Goal: Information Seeking & Learning: Check status

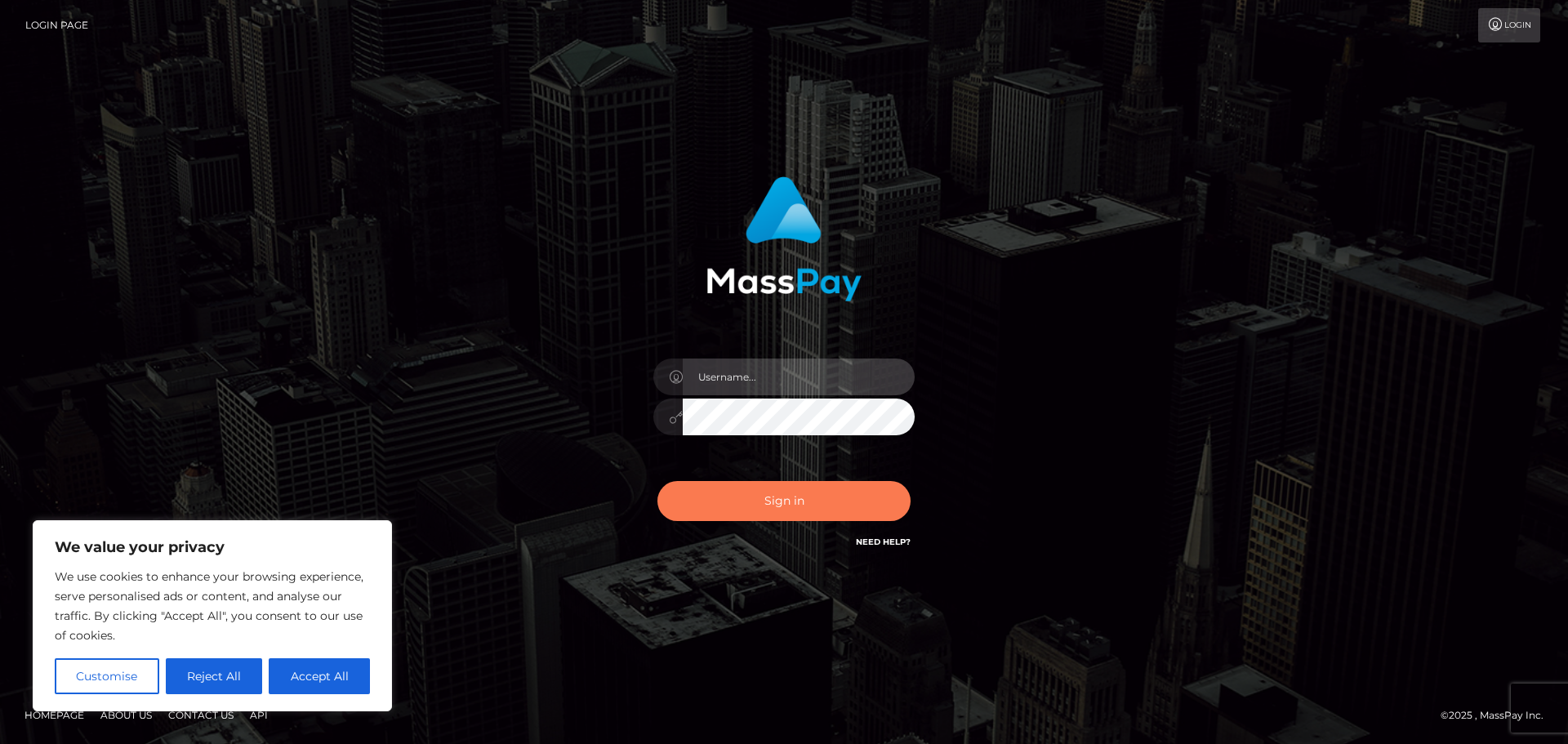
type input "hello.feetfinder"
click at [806, 498] on button "Sign in" at bounding box center [784, 501] width 253 height 40
type input "hello.feetfinder"
click at [809, 511] on button "Sign in" at bounding box center [784, 501] width 253 height 40
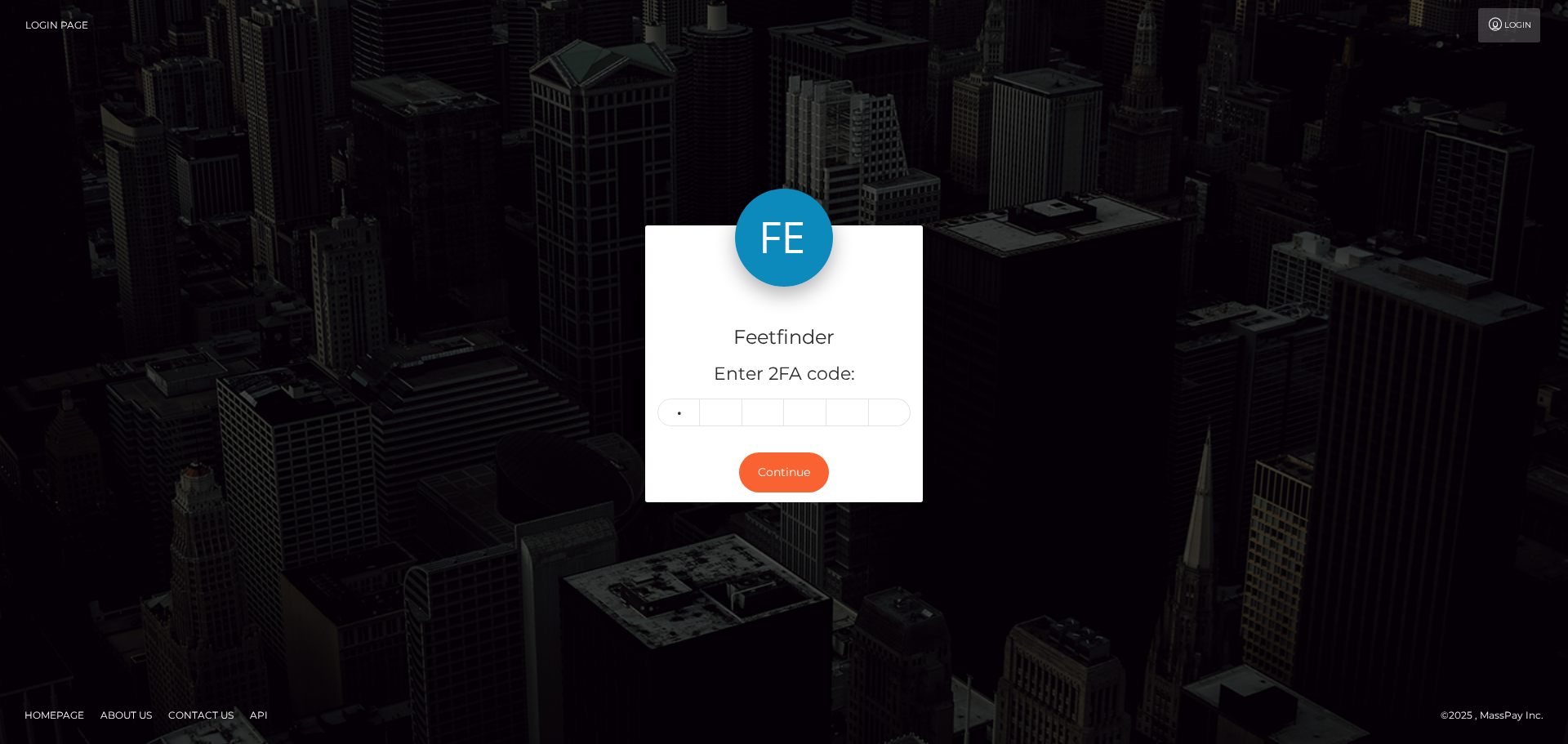
type input "4"
type input "1"
type input "0"
type input "7"
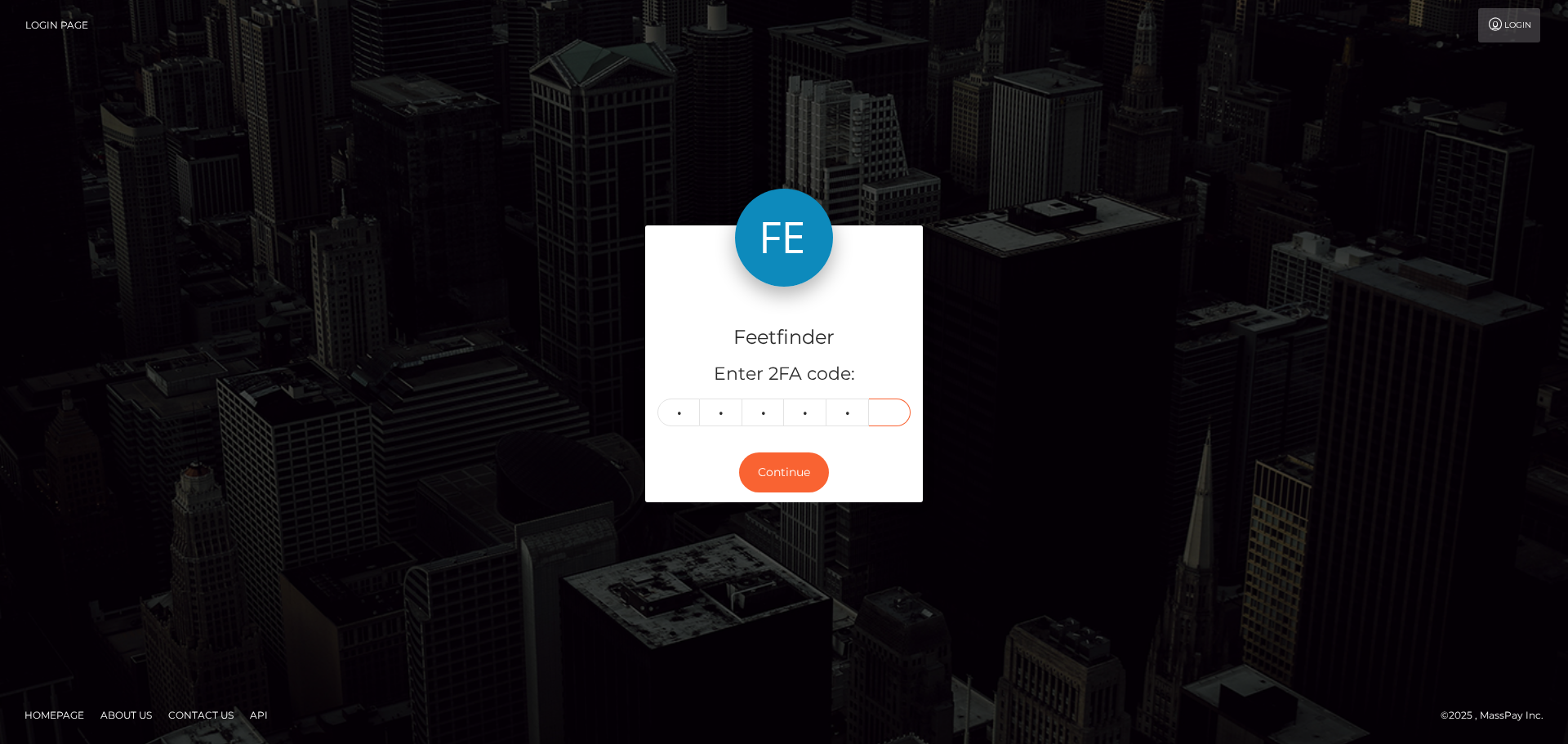
type input "7"
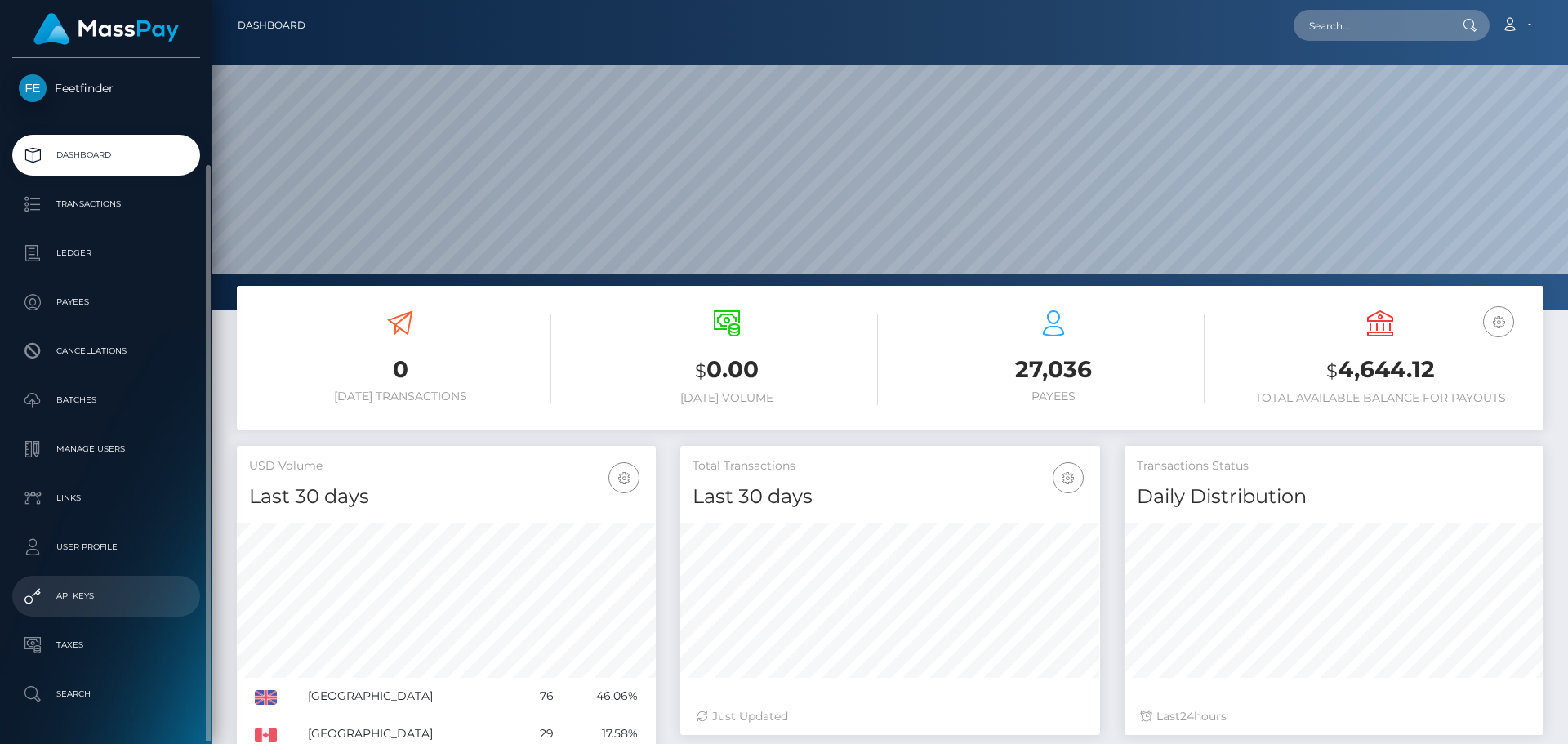
scroll to position [56, 0]
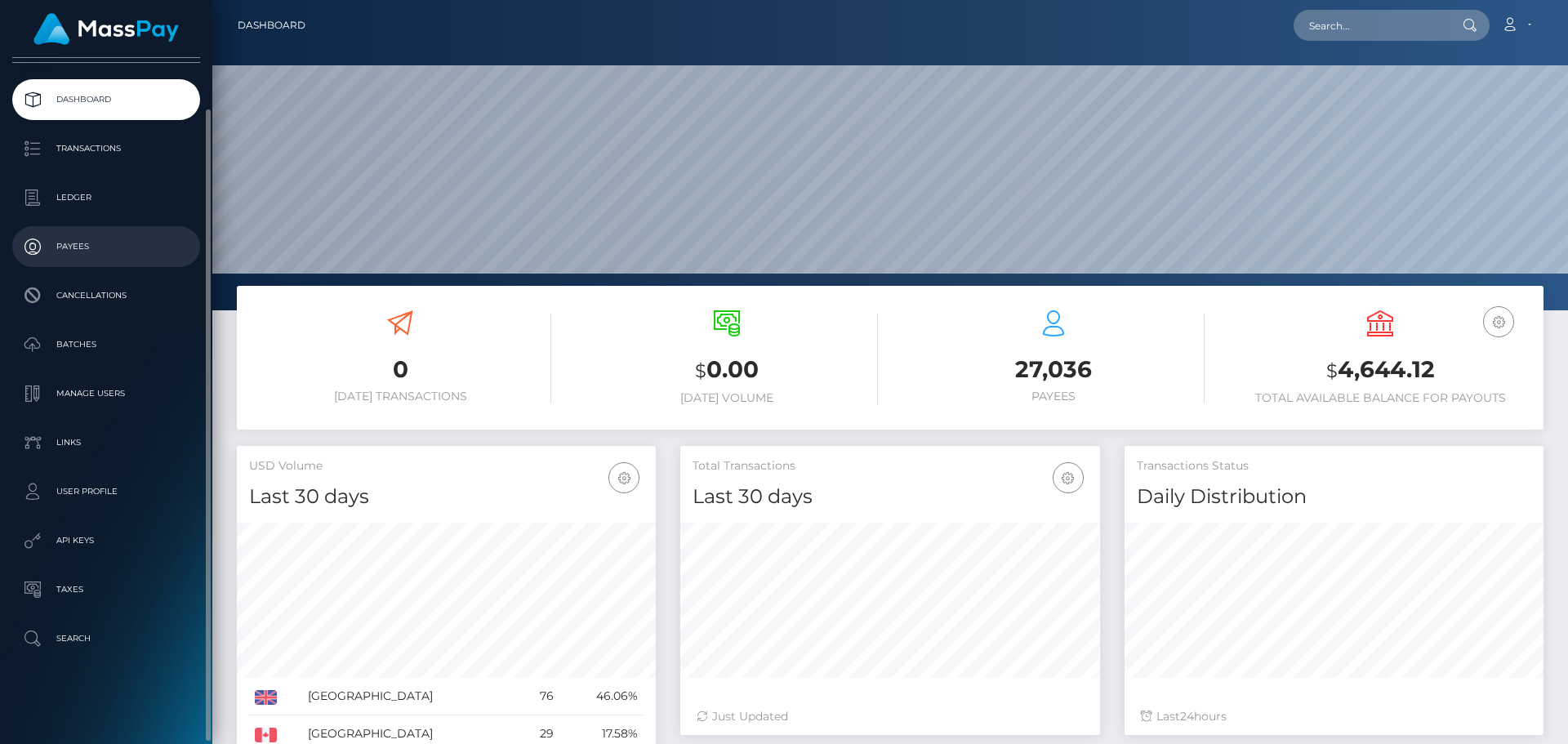
click at [97, 235] on p "Payees" at bounding box center [107, 246] width 175 height 24
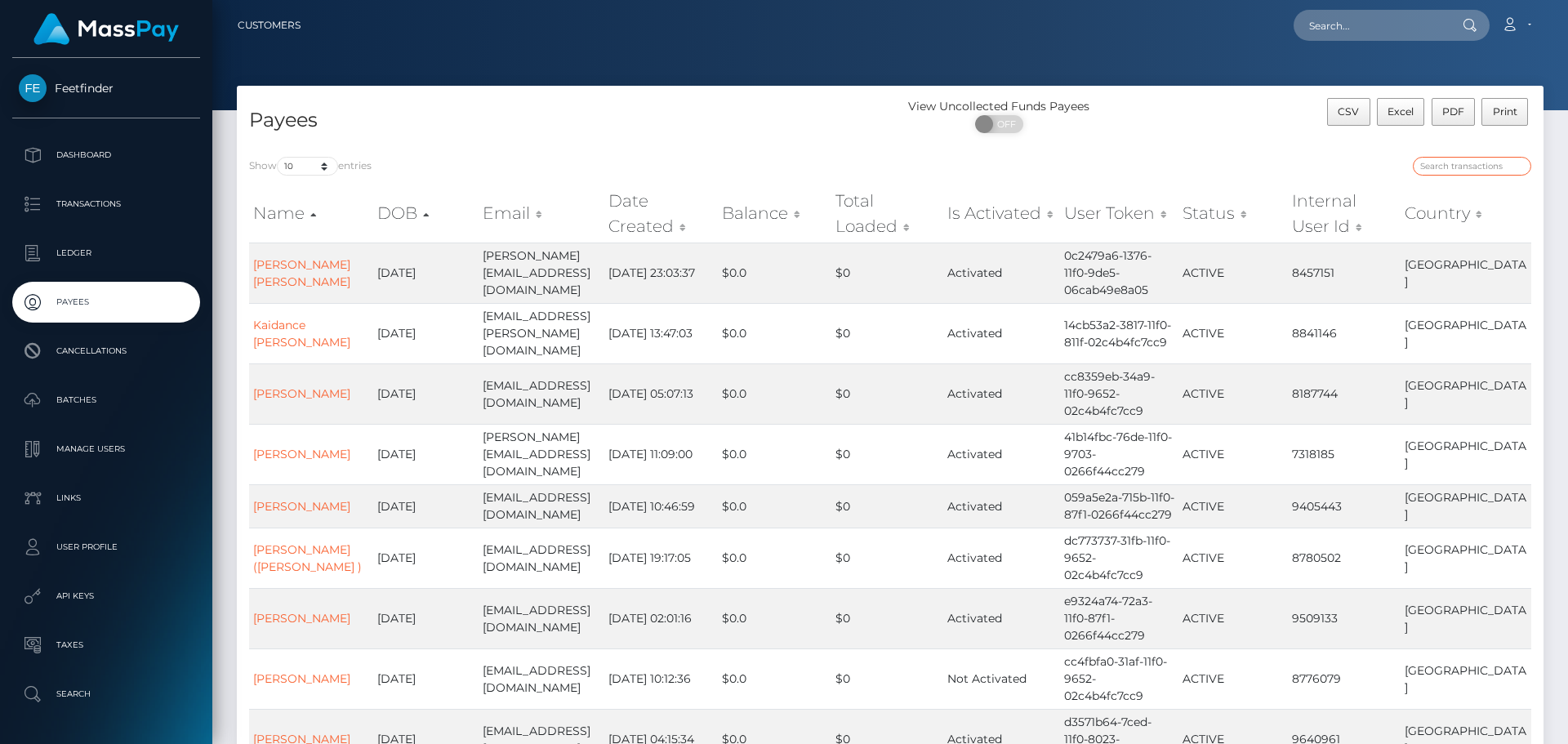
click at [1453, 163] on input "search" at bounding box center [1471, 166] width 118 height 19
paste input "f9891c26-81a1-11f0-8023-0266f44cc279"
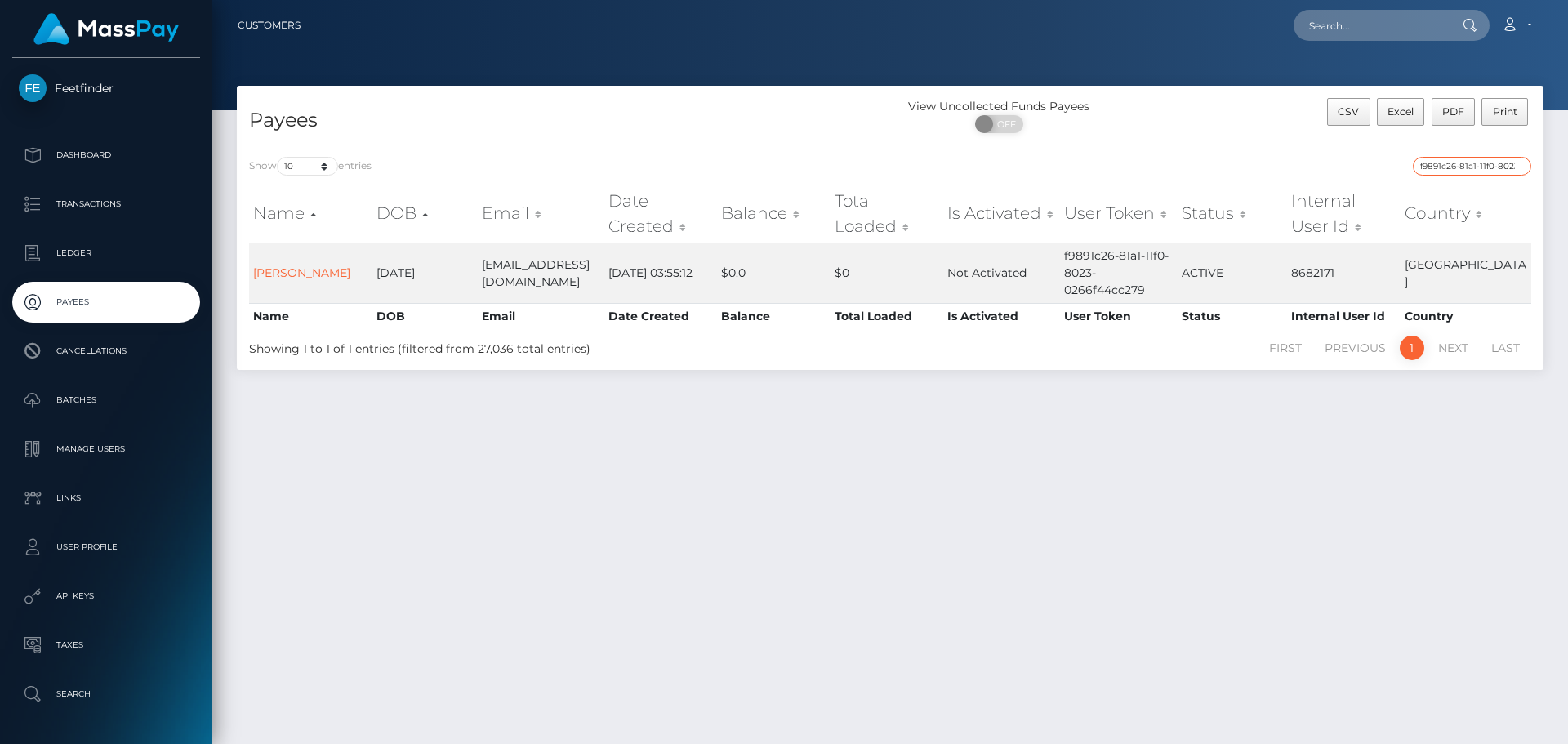
click at [1432, 167] on input "f9891c26-81a1-11f0-8023-0266f44cc279" at bounding box center [1471, 166] width 118 height 19
paste input "d0898bd4-3ac2-11f0-811f-02c4b4fc7cc"
click at [1490, 165] on input "d0898bd4-3ac2-11f0-811f-02c4b4fc7cc9" at bounding box center [1471, 166] width 118 height 19
paste input "52cc0e83-8234-11f0-8023-0266f44cc27"
click at [1455, 166] on input "52cc0e83-8234-11f0-8023-0266f44cc279" at bounding box center [1471, 166] width 118 height 19
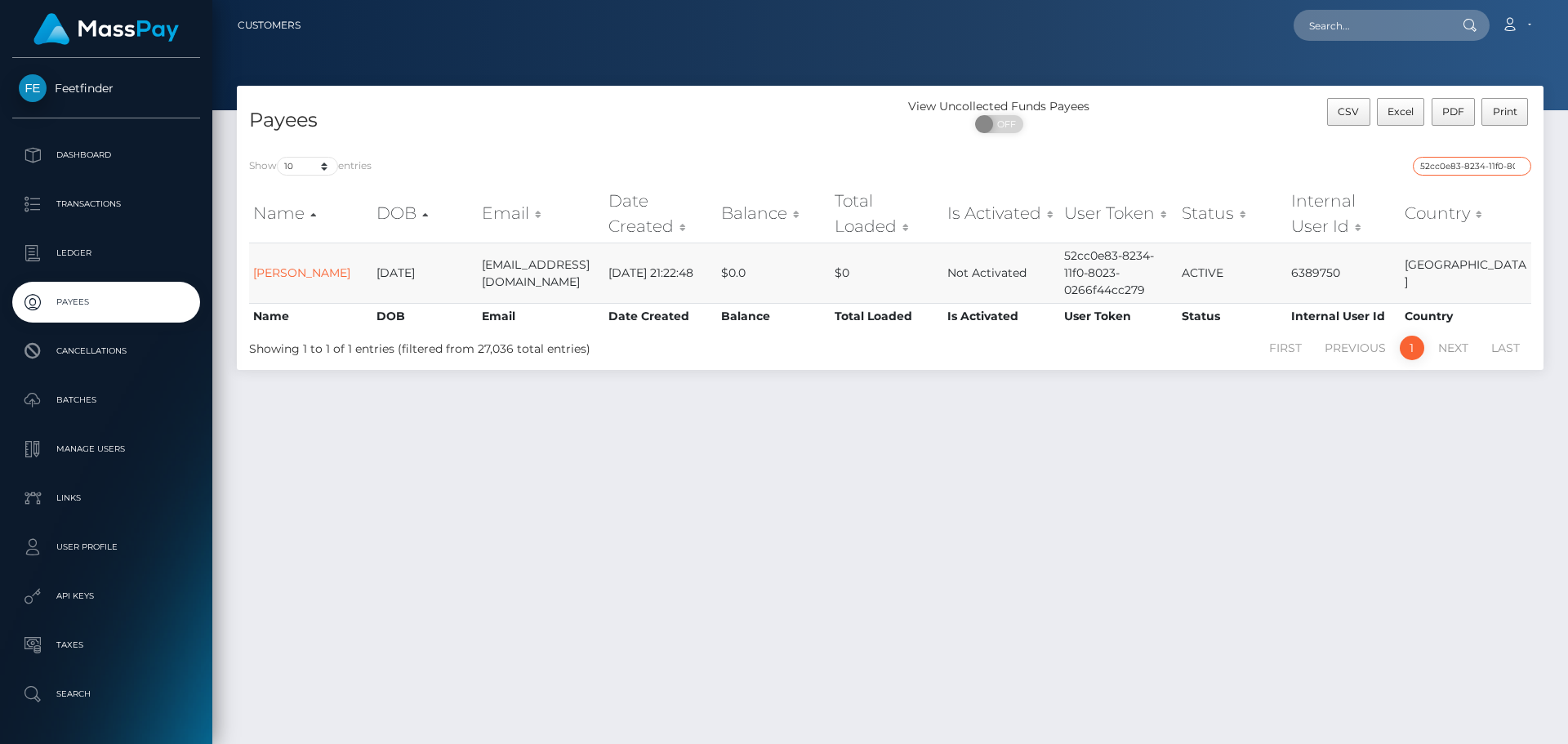
paste input "417936ec-8738"
click at [1256, 455] on div "Payees View Uncollected Funds Payees ON OFF CSV Excel PDF Print Show 10 25 50 1…" at bounding box center [890, 407] width 1356 height 643
click at [1437, 159] on input "417936ec-8738-11f0-8023-0266f44cc279" at bounding box center [1471, 166] width 118 height 19
paste input "[EMAIL_ADDRESS][DOMAIN_NAME] "$31.45 " [DATE] 52cc0e83-8234-11f0-8023-0266f44cc…"
paste input "52cc0e83-8234-11f0-8023-0266f44cc279"
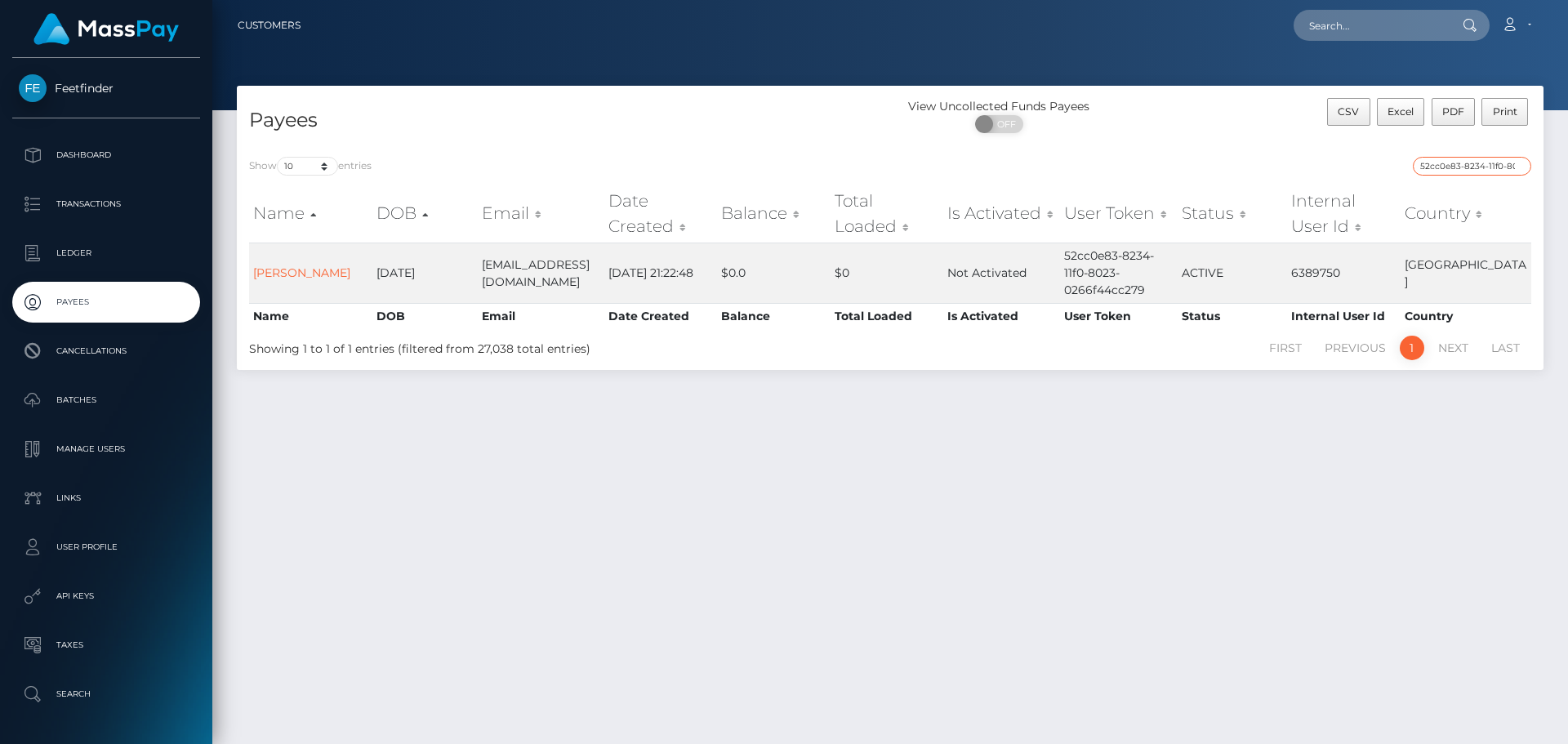
click at [1486, 170] on input "52cc0e83-8234-11f0-8023-0266f44cc279" at bounding box center [1471, 166] width 118 height 19
paste input "8eaba4f9-84c2"
click at [1445, 171] on input "8eaba4f9-84c2-11f0-8023-0266f44cc279" at bounding box center [1471, 166] width 118 height 19
paste input "52cc0e83-8234"
click at [1487, 175] on input "52cc0e83-8234-11f0-8023-0266f44cc279" at bounding box center [1471, 166] width 118 height 19
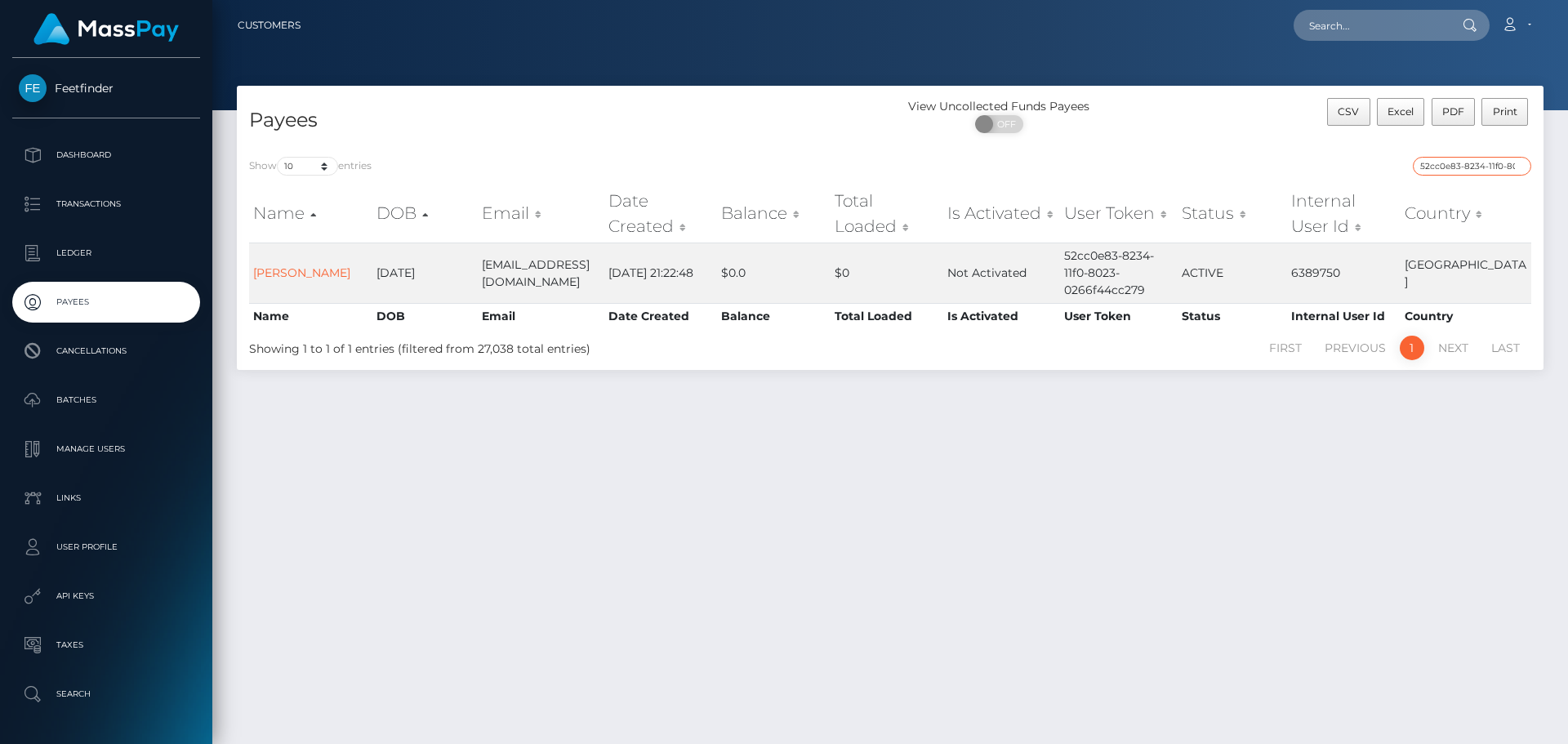
paste input "d0898bd4-3ac2-11f0-811f-02c4b4fc7cc"
click at [1480, 169] on input "d0898bd4-3ac2-11f0-811f-02c4b4fc7cc9" at bounding box center [1471, 166] width 118 height 19
paste input "417936ec-8738-11f0-8023-0266f44cc27"
click at [1430, 166] on input "417936ec-8738-11f0-8023-0266f44cc279" at bounding box center [1471, 166] width 118 height 19
paste input "c311e9d5-3a76-11f0-811f-02c4b4fc7cc"
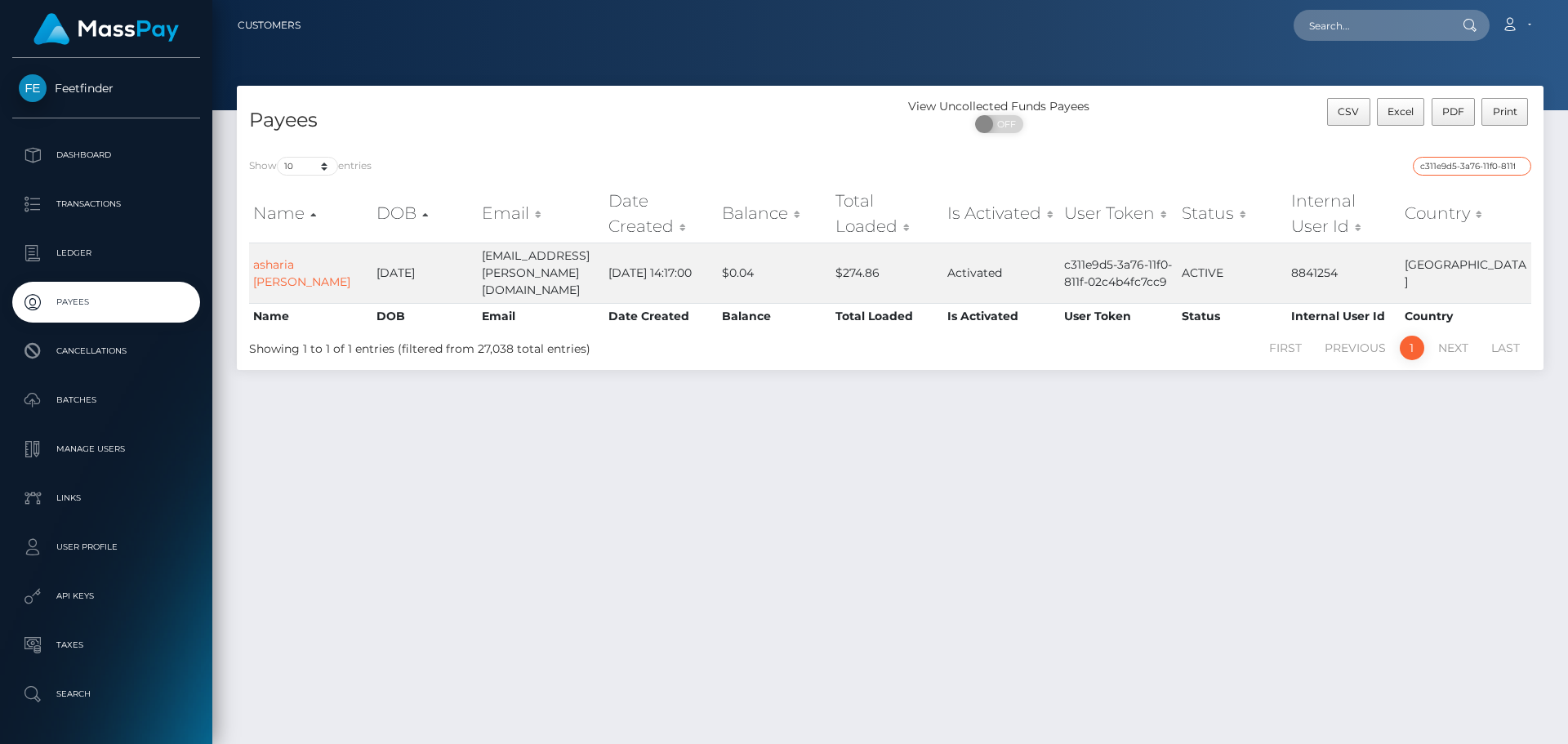
click at [1443, 167] on input "c311e9d5-3a76-11f0-811f-02c4b4fc7cc9" at bounding box center [1471, 166] width 118 height 19
paste input "93a6a665-88ff-11f0-8023-0266f44cc27"
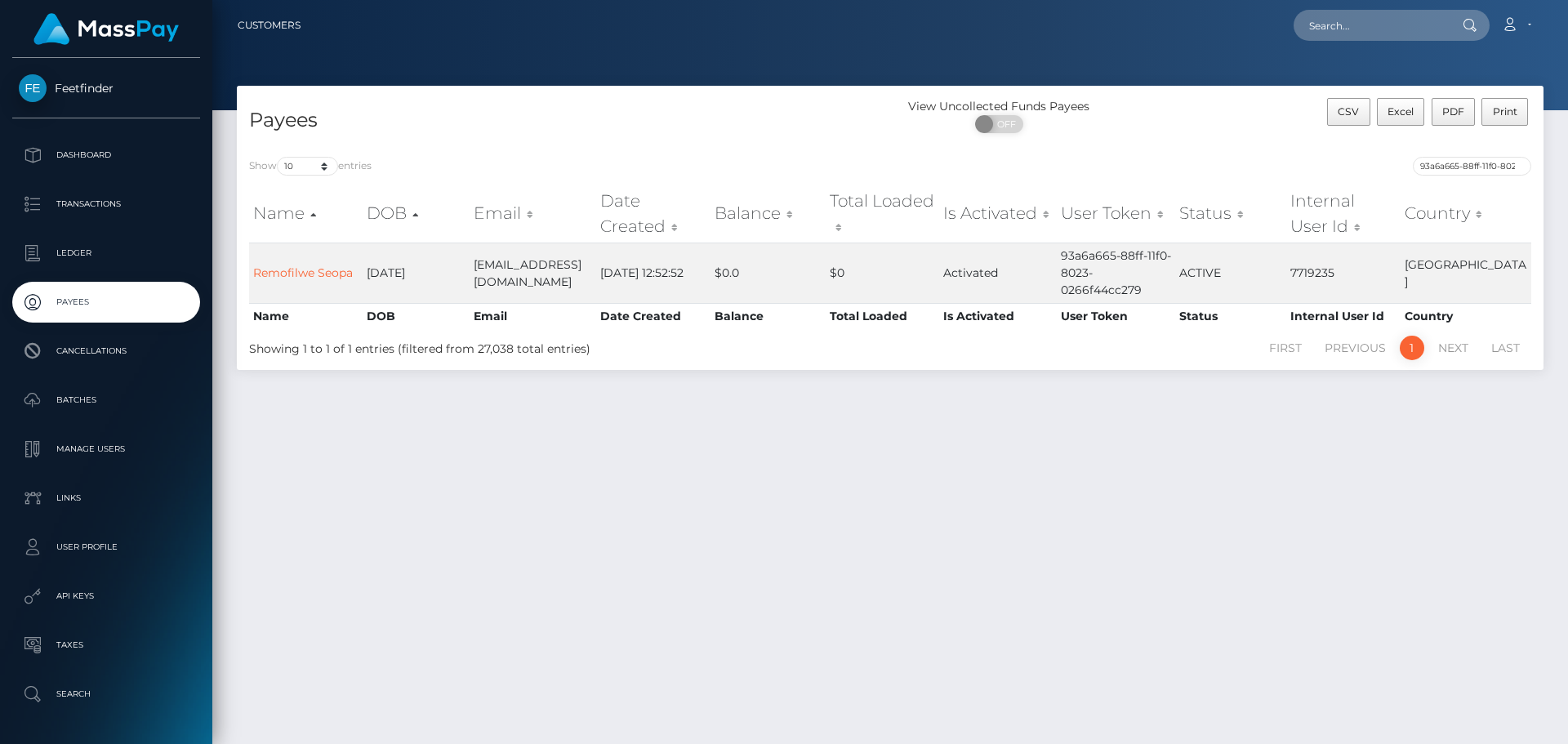
click at [1436, 151] on div "Show 10 25 50 100 250 entries 93a6a665-88ff-11f0-8023-0266f44cc279 Name DOB Ema…" at bounding box center [891, 257] width 1307 height 226
click at [1432, 161] on input "93a6a665-88ff-11f0-8023-0266f44cc279" at bounding box center [1471, 166] width 118 height 19
paste input "5b1521d3-5cec-11f0-b1fb-02a8c2768cb"
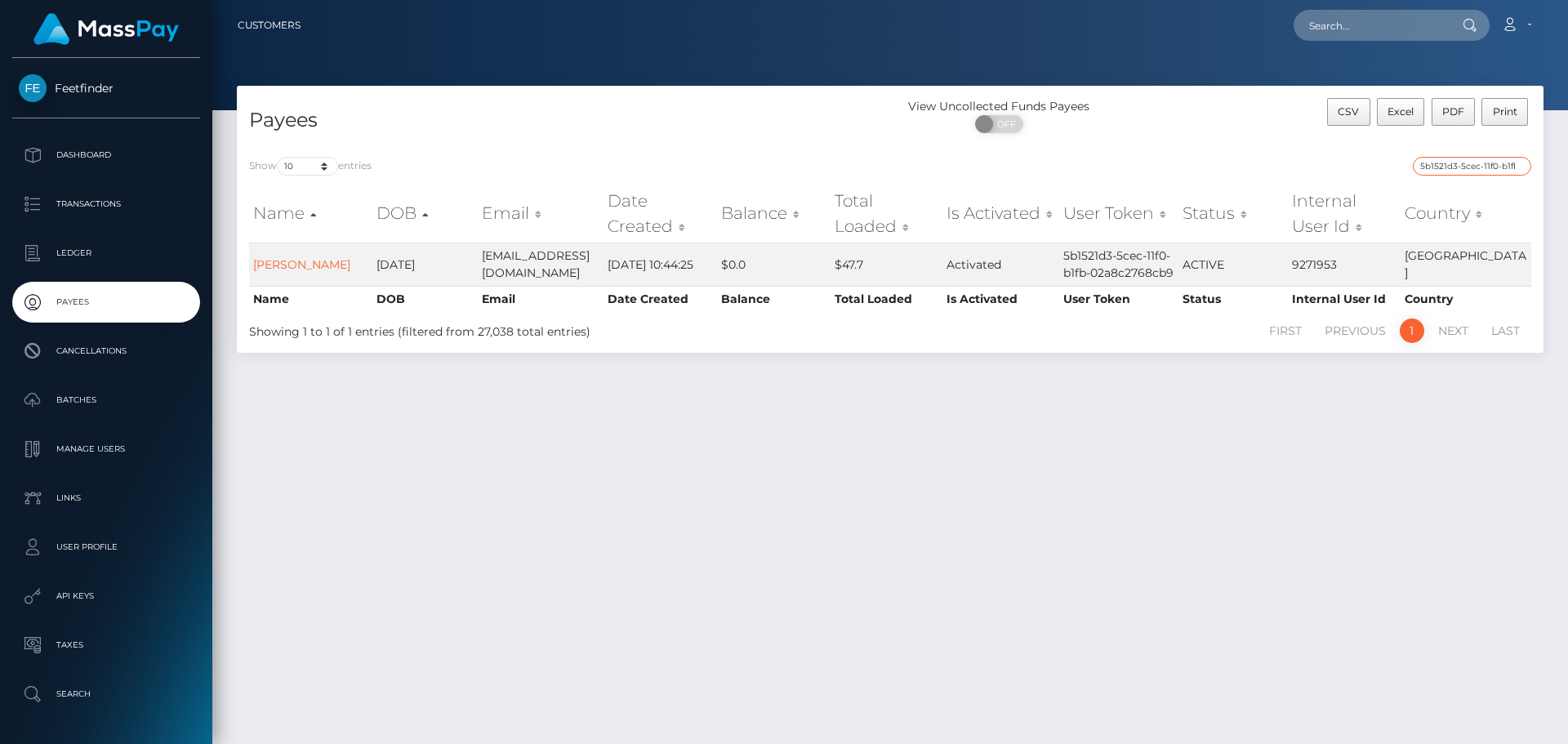
click at [1428, 164] on input "5b1521d3-5cec-11f0-b1fb-02a8c2768cb9" at bounding box center [1471, 166] width 118 height 19
paste input "2c647dae-781b-11f0-9703-0266f44cc27"
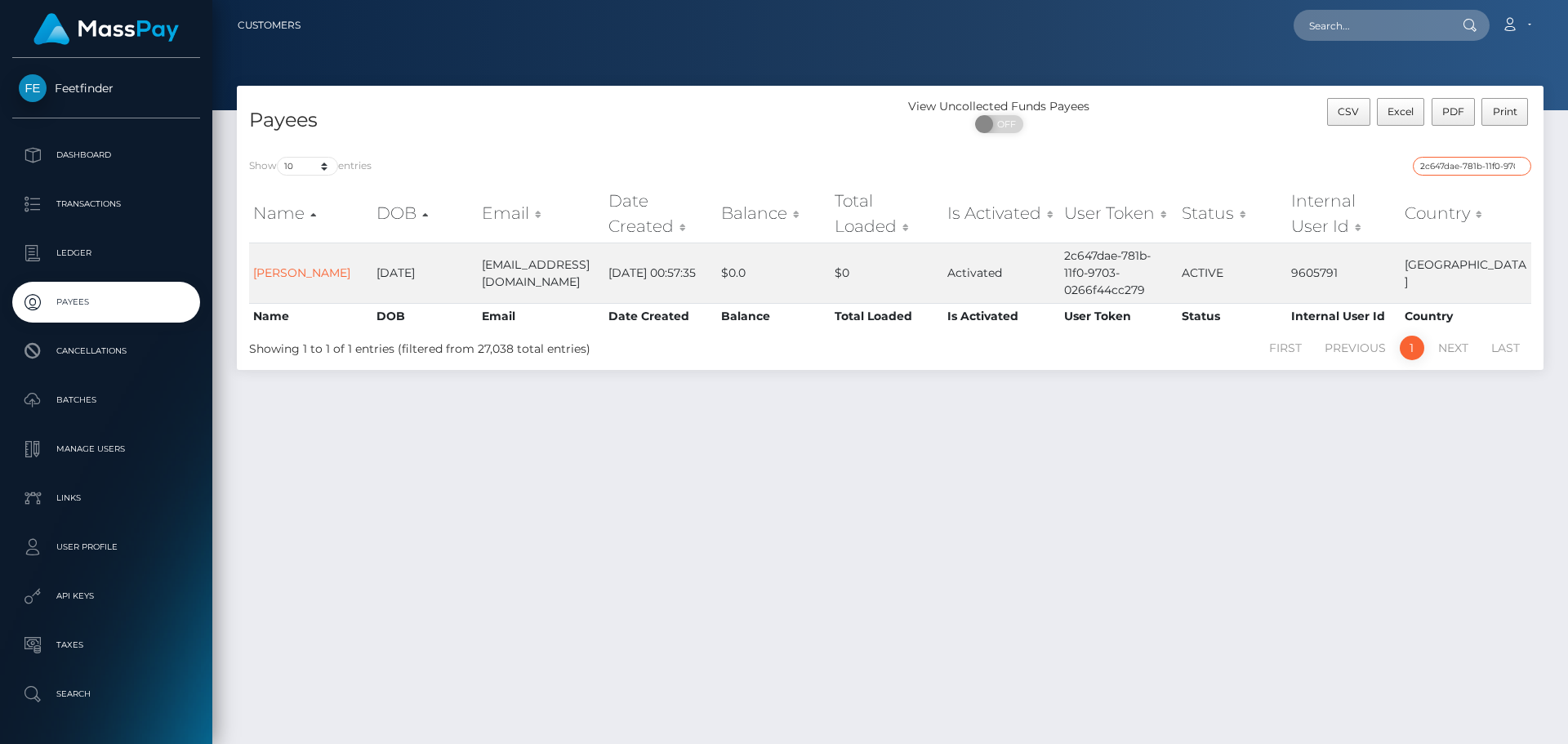
click at [1452, 165] on input "2c647dae-781b-11f0-9703-0266f44cc279" at bounding box center [1471, 166] width 118 height 19
paste input "e991f12c-86a3-11f0-802"
click at [1252, 409] on div "Payees View Uncollected Funds Payees ON OFF CSV Excel PDF Print Show 10 25 50 1…" at bounding box center [890, 407] width 1356 height 643
click at [1500, 169] on input "e991f12c-86a3-11f0-8023-0266f44cc279" at bounding box center [1471, 166] width 118 height 19
paste input "039c60e9-7bfe"
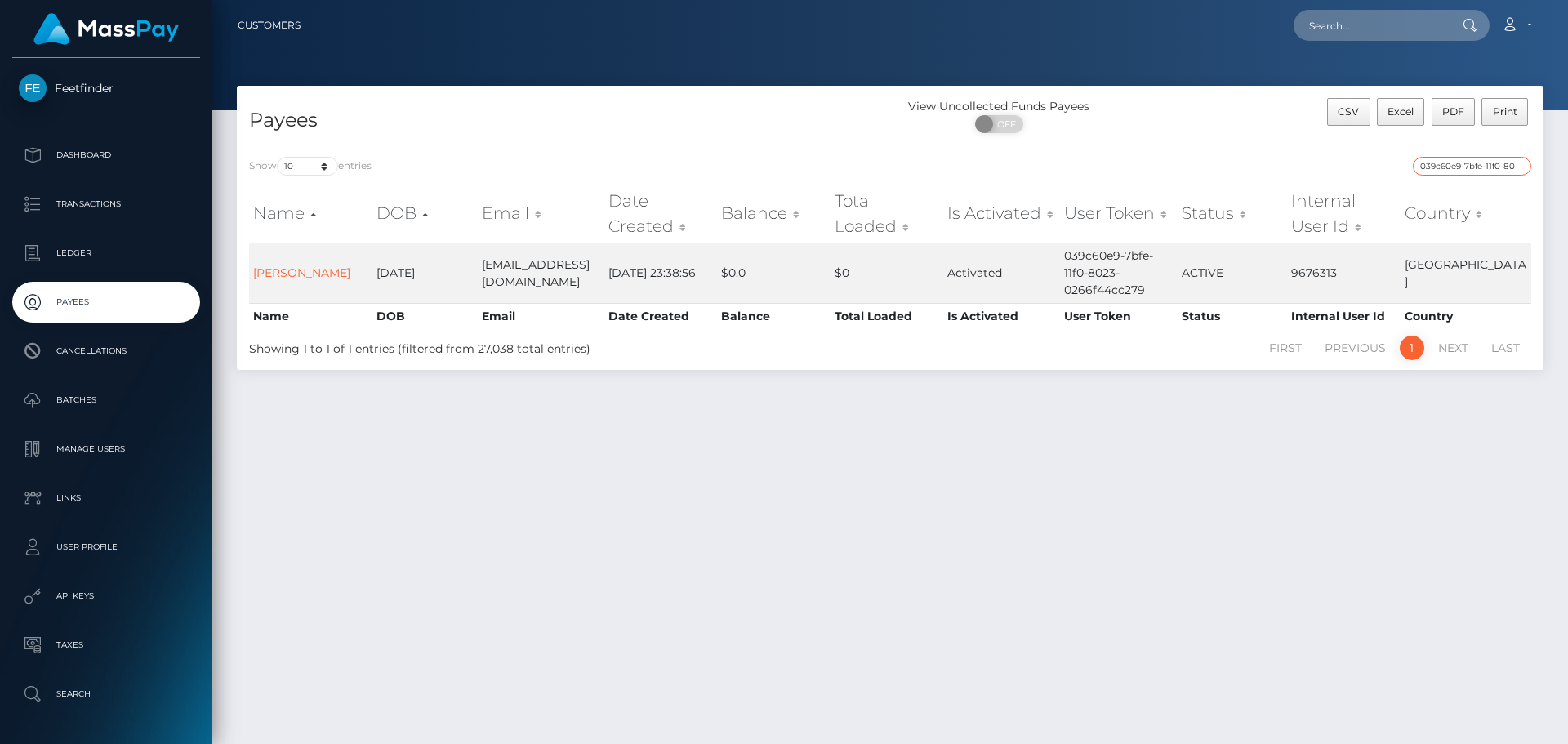
click at [1434, 161] on input "039c60e9-7bfe-11f0-8023-0266f44cc279" at bounding box center [1471, 166] width 118 height 19
paste input "eb4ea7ad-86ba"
click at [1437, 172] on input "eb4ea7ad-86ba-11f0-8023-0266f44cc279" at bounding box center [1471, 166] width 118 height 19
paste input "ce0f53d-7c66"
click at [1477, 173] on input "ece0f53d-7c66-11f0-8023-0266f44cc279" at bounding box center [1471, 166] width 118 height 19
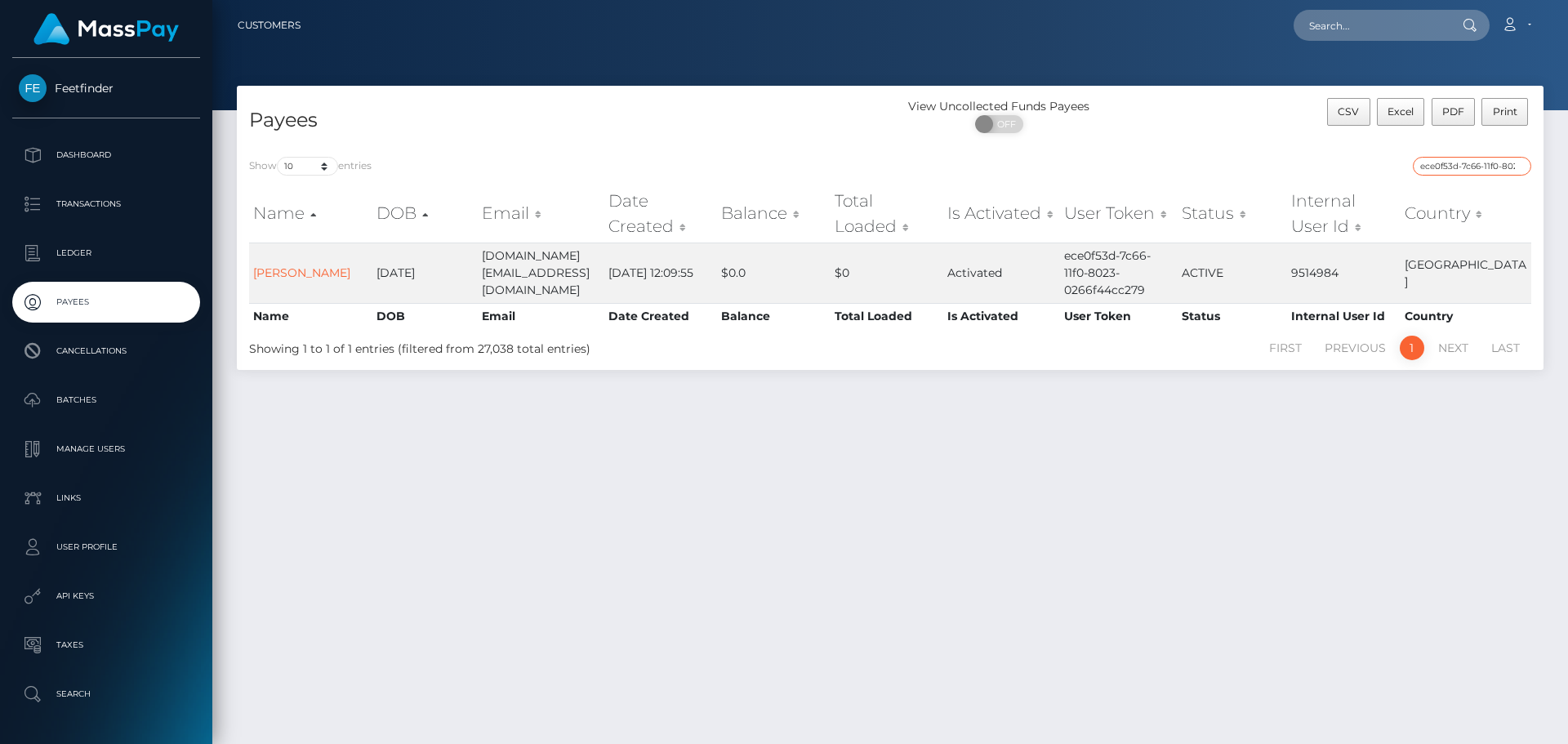
paste input "953c9ee6-82da"
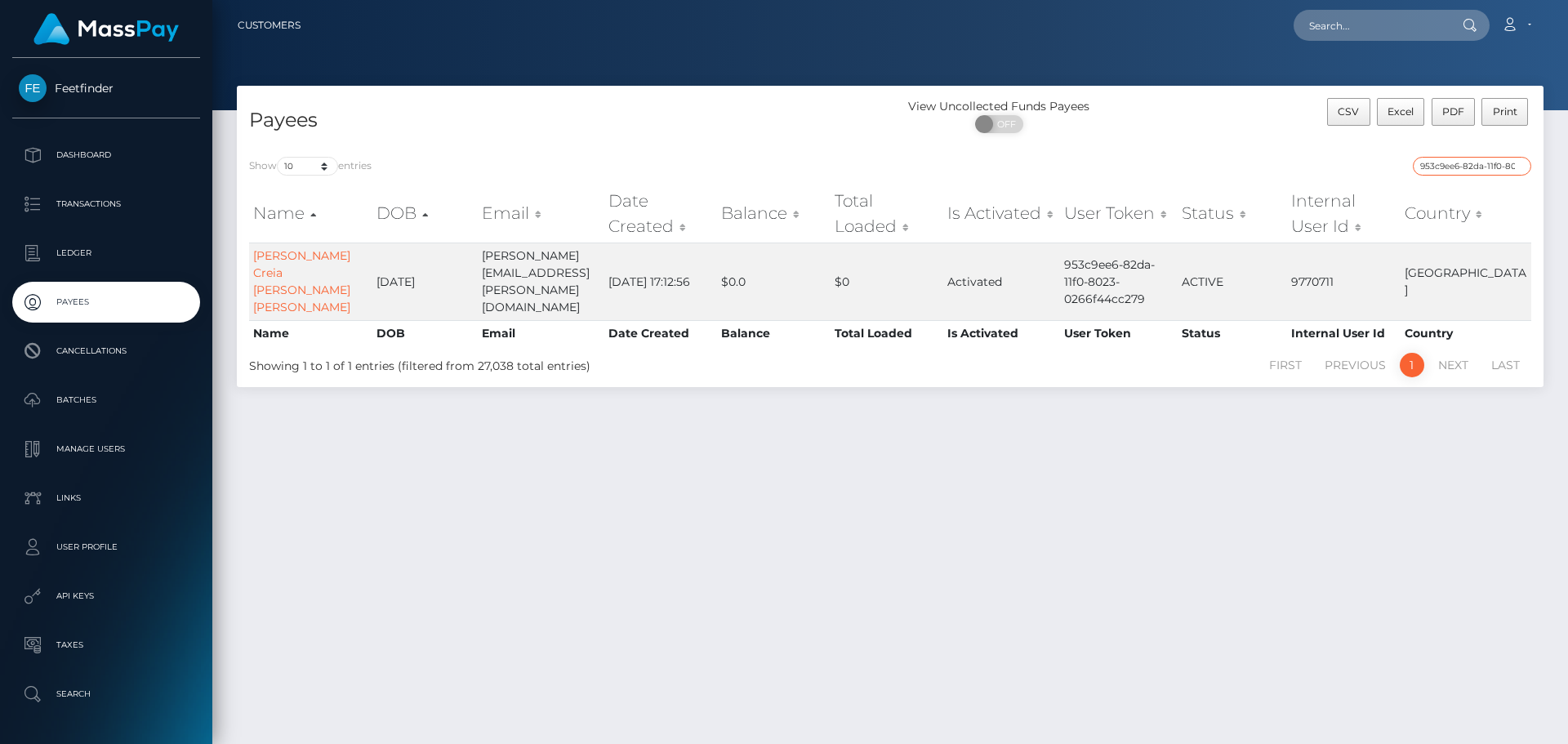
click at [1467, 171] on input "953c9ee6-82da-11f0-8023-0266f44cc279" at bounding box center [1471, 166] width 118 height 19
paste input "cea4f369-761b-11f0-970"
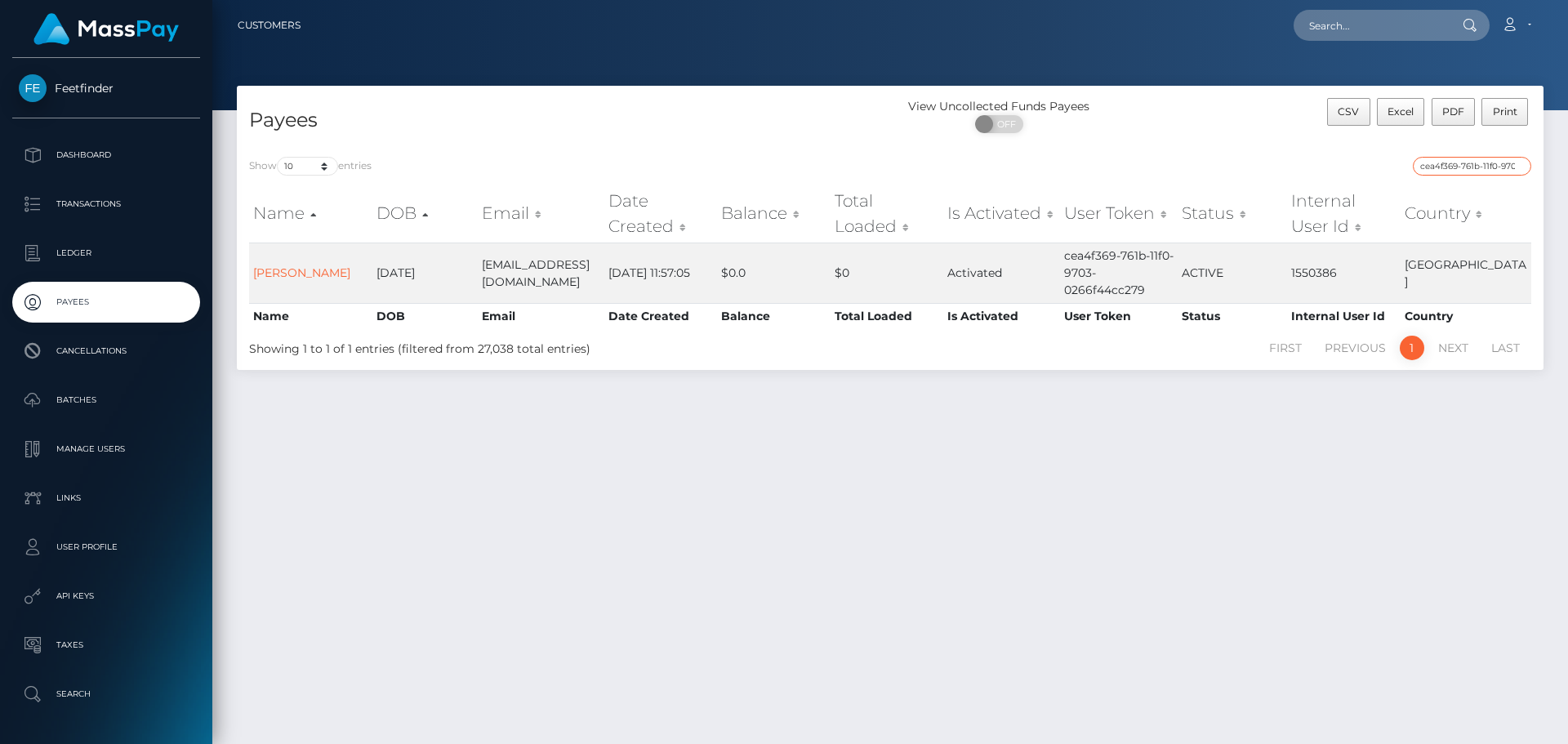
click at [1449, 171] on input "cea4f369-761b-11f0-9703-0266f44cc279" at bounding box center [1471, 166] width 118 height 19
paste input "b9c7dfac-66a3-11f0-b1fb-02a8c2768cb"
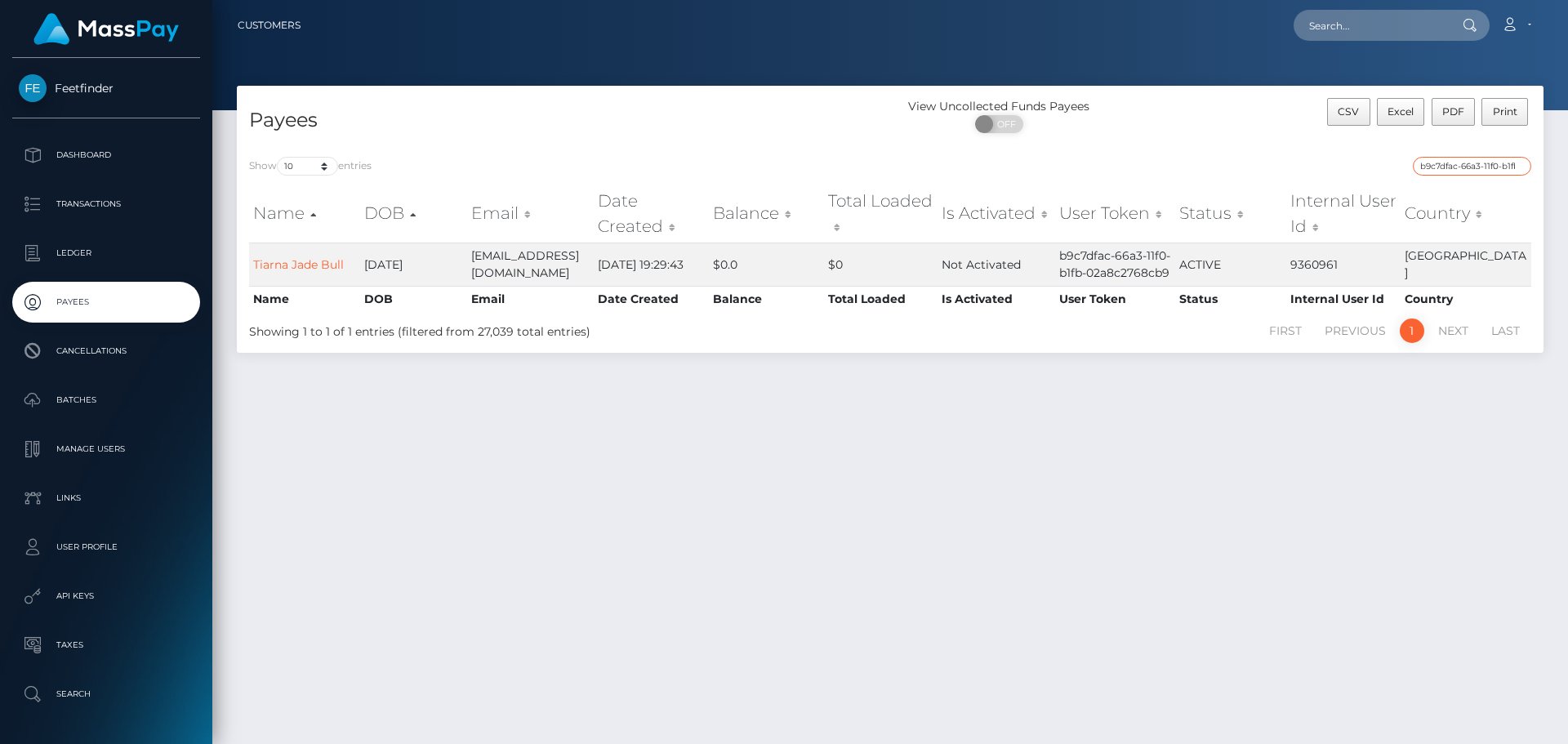
click at [1432, 163] on input "b9c7dfac-66a3-11f0-b1fb-02a8c2768cb9" at bounding box center [1471, 166] width 118 height 19
paste input "16a6eccd-7b33-11f0-8023-0266f44cc27"
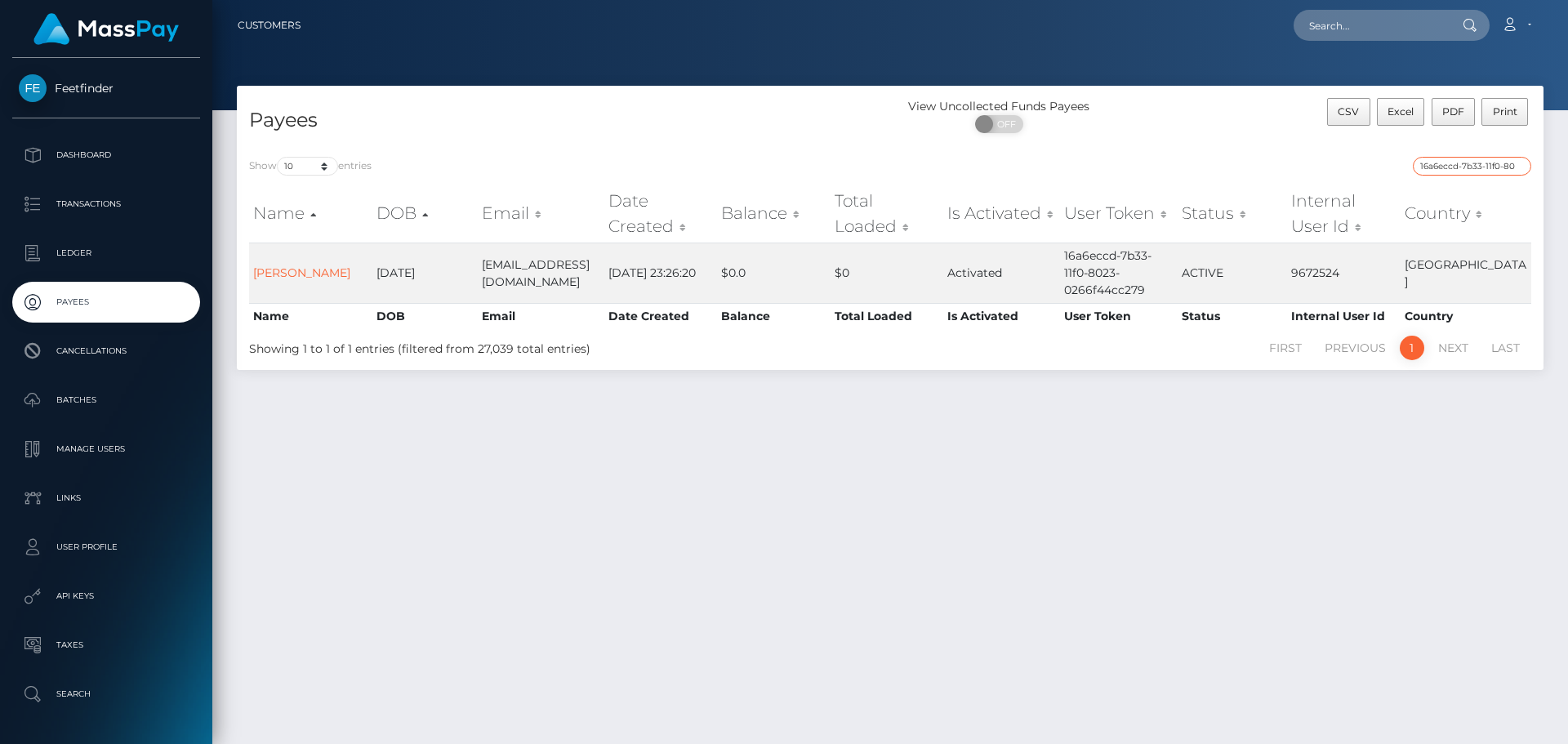
click at [1483, 162] on input "16a6eccd-7b33-11f0-8023-0266f44cc279" at bounding box center [1471, 166] width 118 height 19
paste input "338039e0-5e8e-11f0-b1fb-02a8c2768cb"
type input "338039e0-5e8e-11f0-b1fb-02a8c2768cb9"
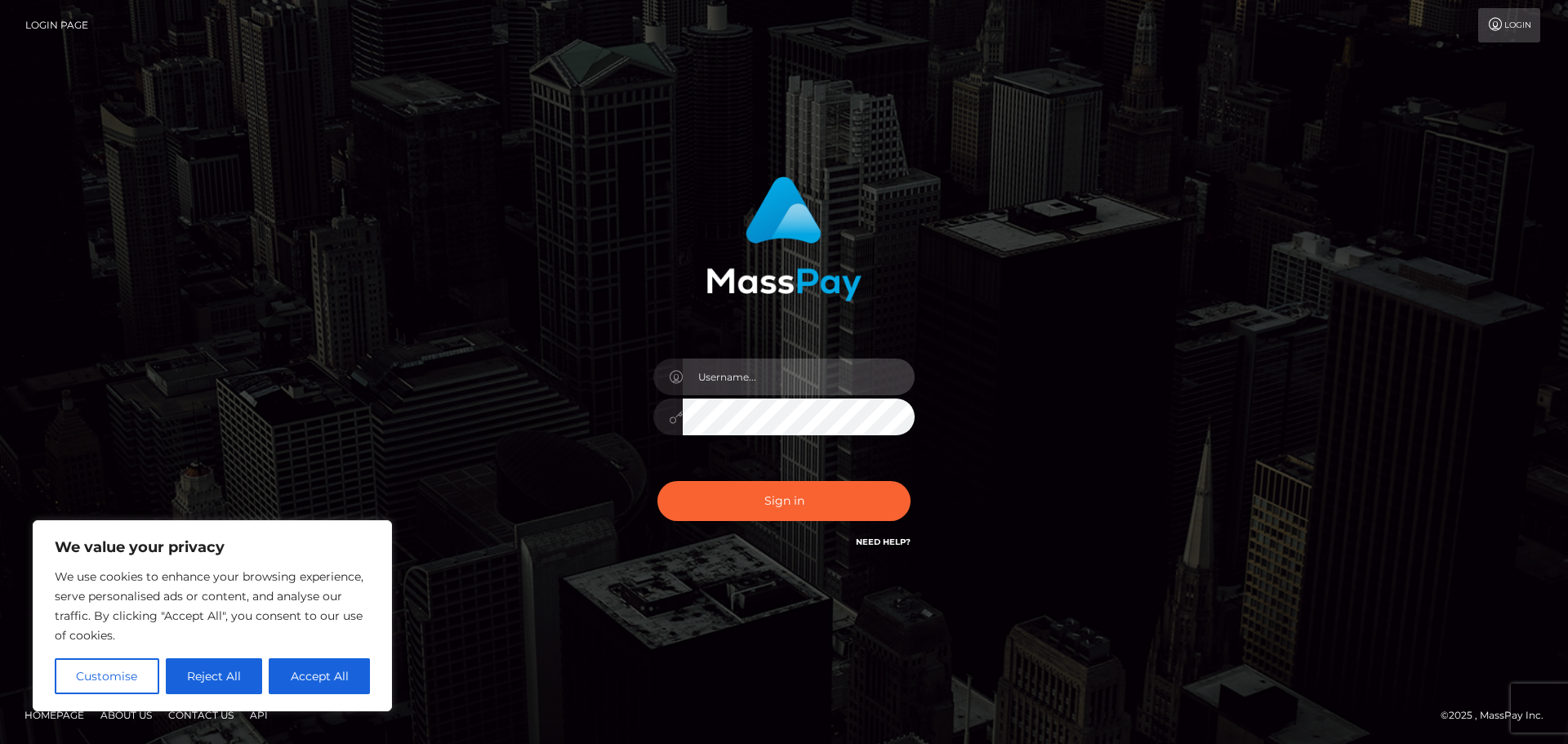
type input "hello.feetfinder"
click at [834, 521] on div "Sign in Need Help?" at bounding box center [783, 507] width 285 height 72
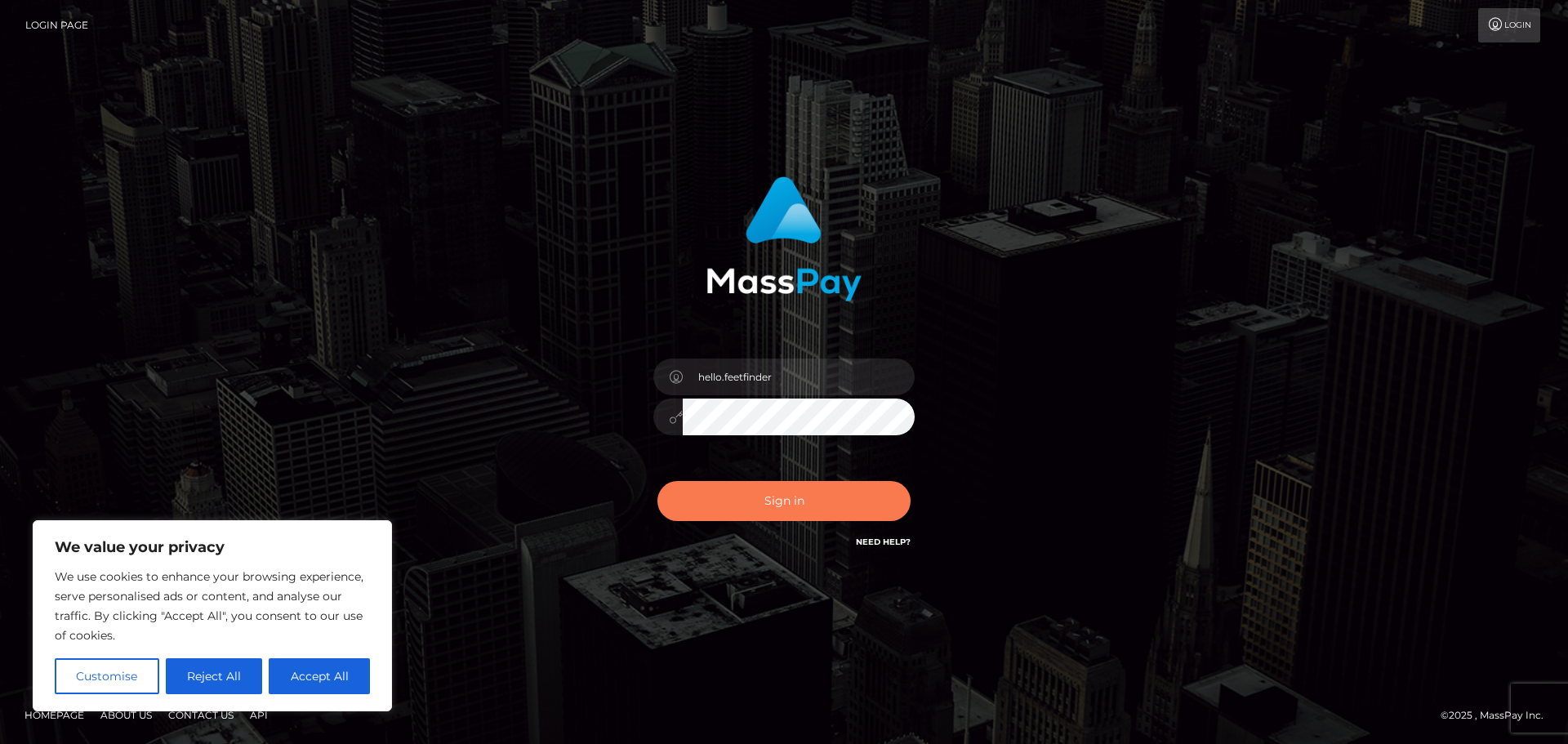
click at [822, 505] on button "Sign in" at bounding box center [784, 501] width 253 height 40
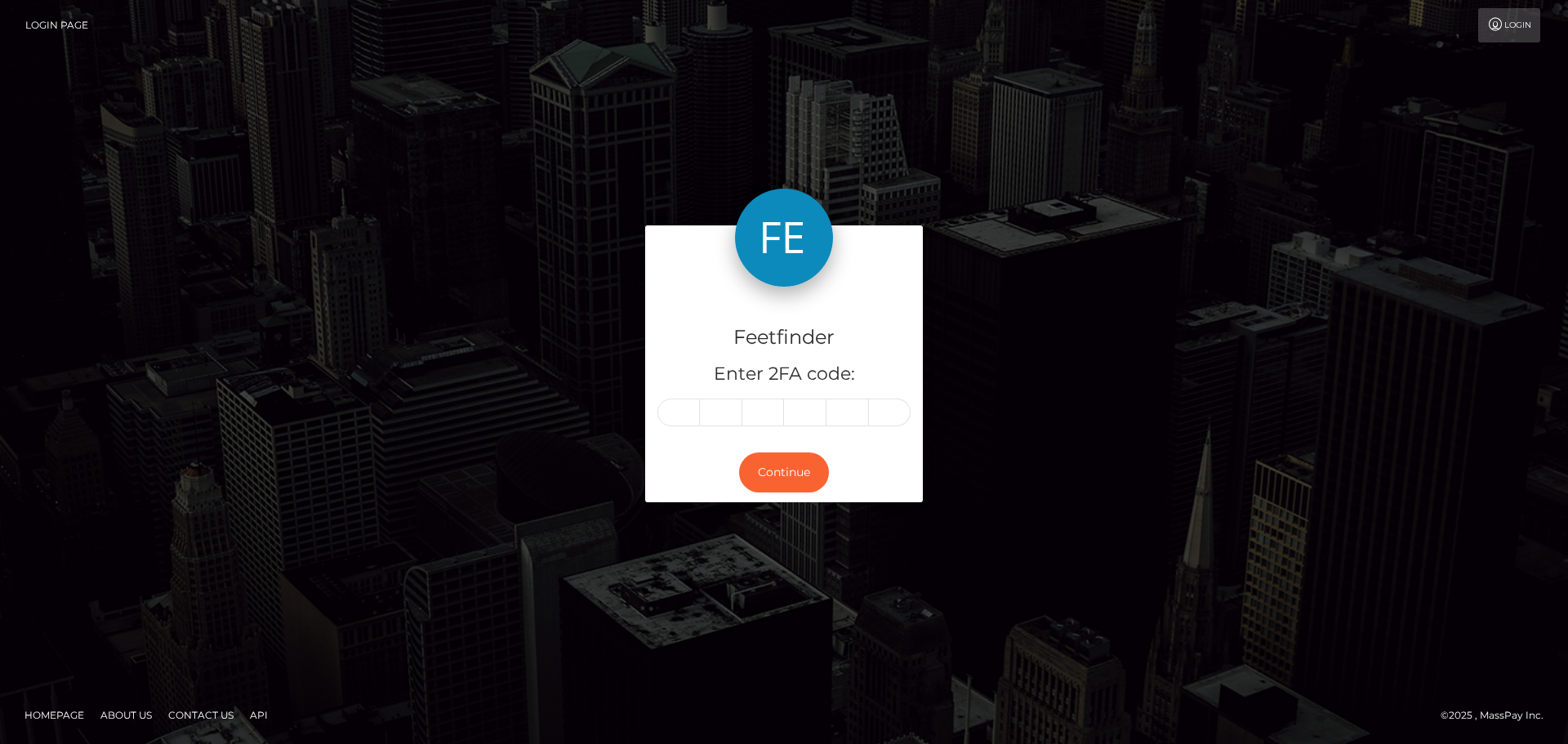
click at [1242, 496] on div "Feetfinder Enter 2FA code: Continue" at bounding box center [784, 372] width 930 height 293
